Goal: Task Accomplishment & Management: Manage account settings

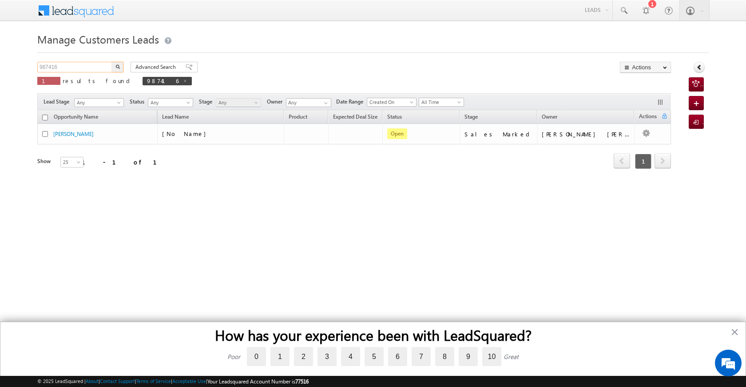
drag, startPoint x: 71, startPoint y: 64, endPoint x: 27, endPoint y: 63, distance: 43.5
click at [27, 63] on body "Menu [PERSON_NAME] [PERSON_NAME] a2@ks erve." at bounding box center [373, 126] width 746 height 252
paste input "91980"
type input "991980"
click at [118, 64] on button "button" at bounding box center [118, 67] width 12 height 11
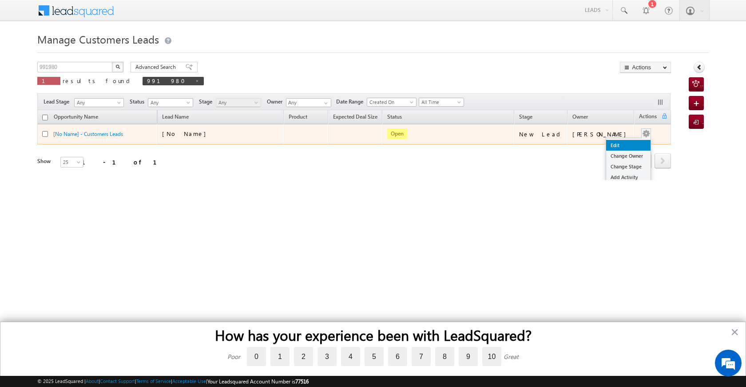
click at [624, 144] on link "Edit" at bounding box center [628, 145] width 44 height 11
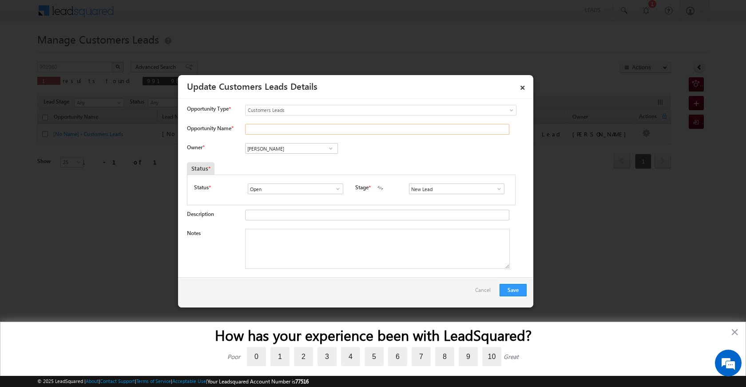
click at [255, 132] on input "Opportunity Name *" at bounding box center [377, 129] width 264 height 11
paste input "[PERSON_NAME]"
type input "[PERSON_NAME]"
click at [327, 147] on span at bounding box center [331, 148] width 9 height 7
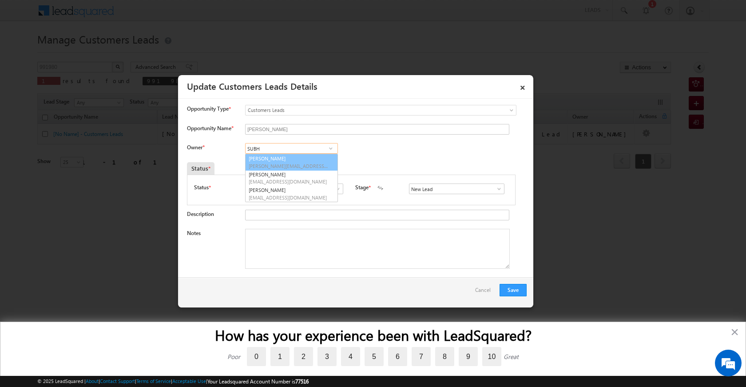
type input "SUBH"
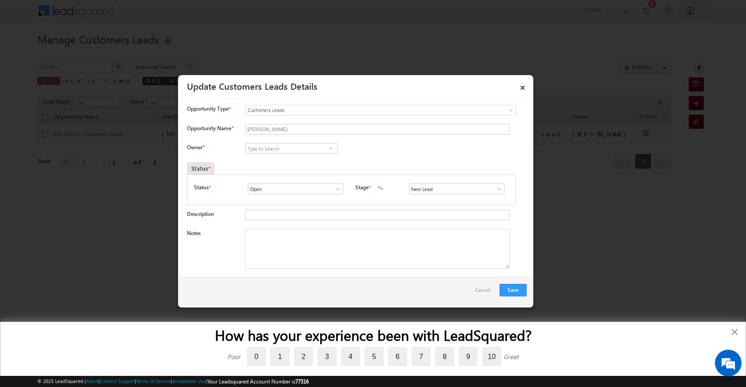
click at [136, 178] on div at bounding box center [373, 193] width 746 height 387
click at [266, 149] on input at bounding box center [291, 148] width 93 height 11
paste input "[PERSON_NAME]"
click at [320, 163] on span "[PERSON_NAME][EMAIL_ADDRESS][DOMAIN_NAME]" at bounding box center [289, 166] width 80 height 7
type input "[PERSON_NAME]"
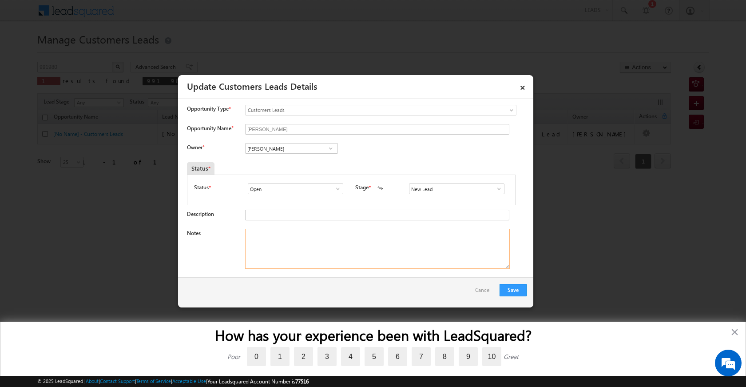
click at [399, 256] on textarea "Notes" at bounding box center [377, 249] width 265 height 40
click at [298, 254] on textarea "Notes" at bounding box center [377, 249] width 265 height 40
paste textarea "[PERSON_NAME]"
type textarea "S"
click at [303, 248] on textarea "Notes" at bounding box center [377, 249] width 265 height 40
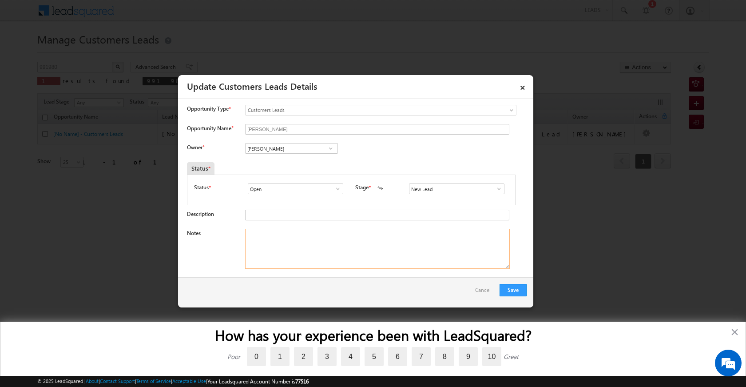
paste textarea "RESALE PV VAILUE 32 LAC LOAN 25 LAC [PERSON_NAME] 9984170801 UNIC ID 991980 VB_…"
type textarea "RESALE PV VAILUE 32 LAC LOAN 25 LAC [PERSON_NAME] 9984170801 UNIC ID 991980 VB_…"
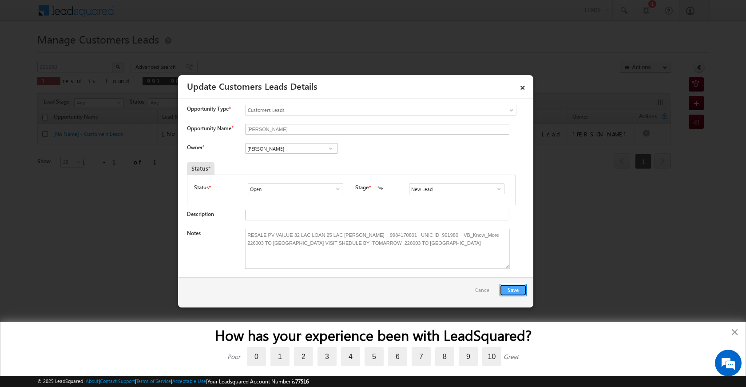
click at [517, 288] on button "Save" at bounding box center [513, 290] width 27 height 12
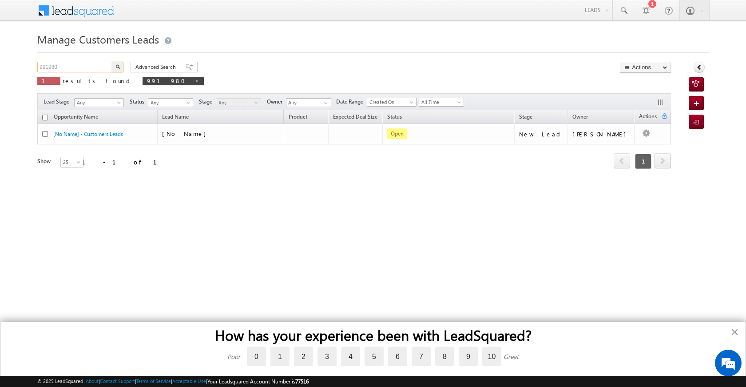
drag, startPoint x: 76, startPoint y: 67, endPoint x: 19, endPoint y: 55, distance: 57.6
click at [18, 56] on body "Menu [PERSON_NAME] [PERSON_NAME] a2@ks erve." at bounding box center [373, 126] width 746 height 252
